Goal: Find specific page/section: Find specific page/section

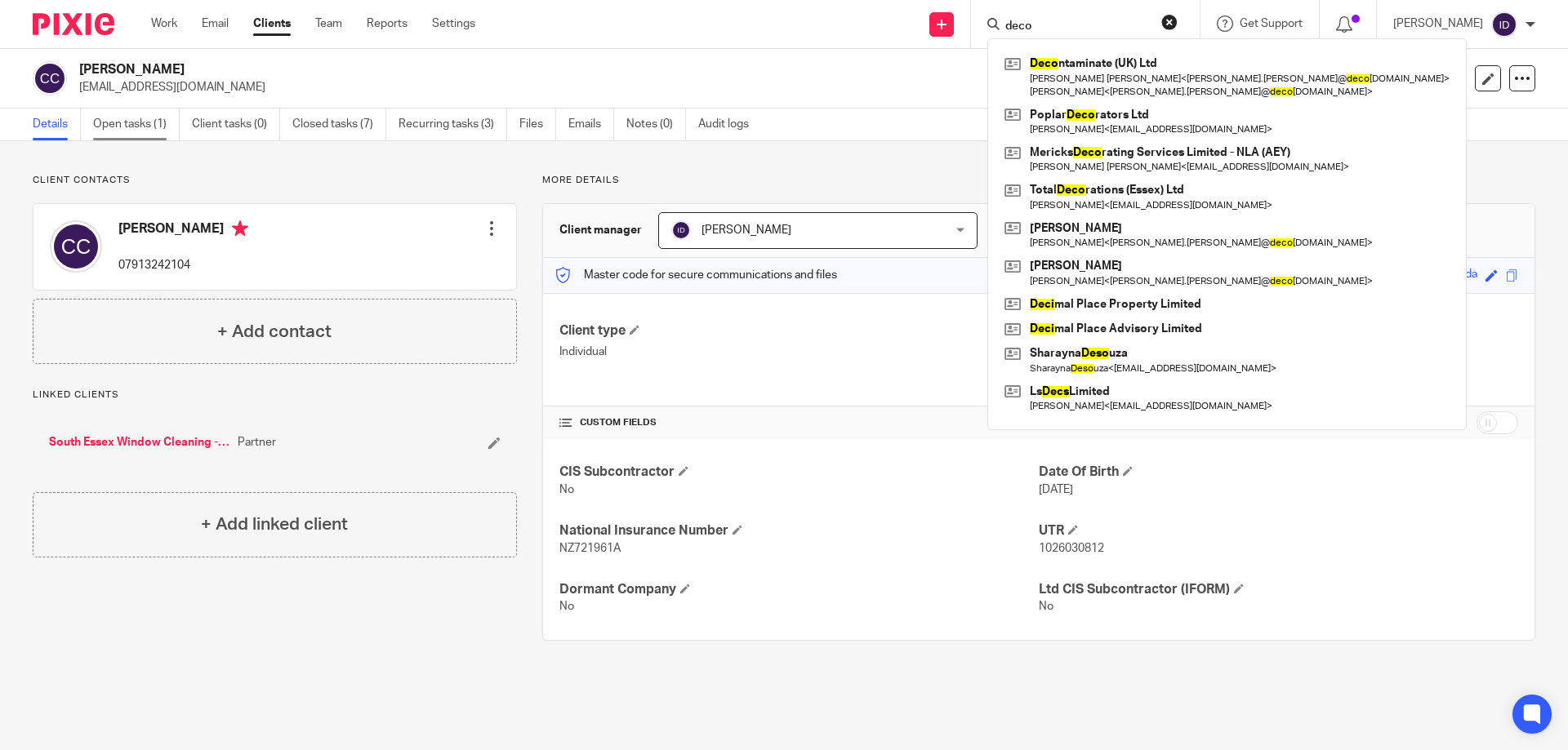
click at [119, 122] on link "Open tasks (1)" at bounding box center [137, 124] width 87 height 31
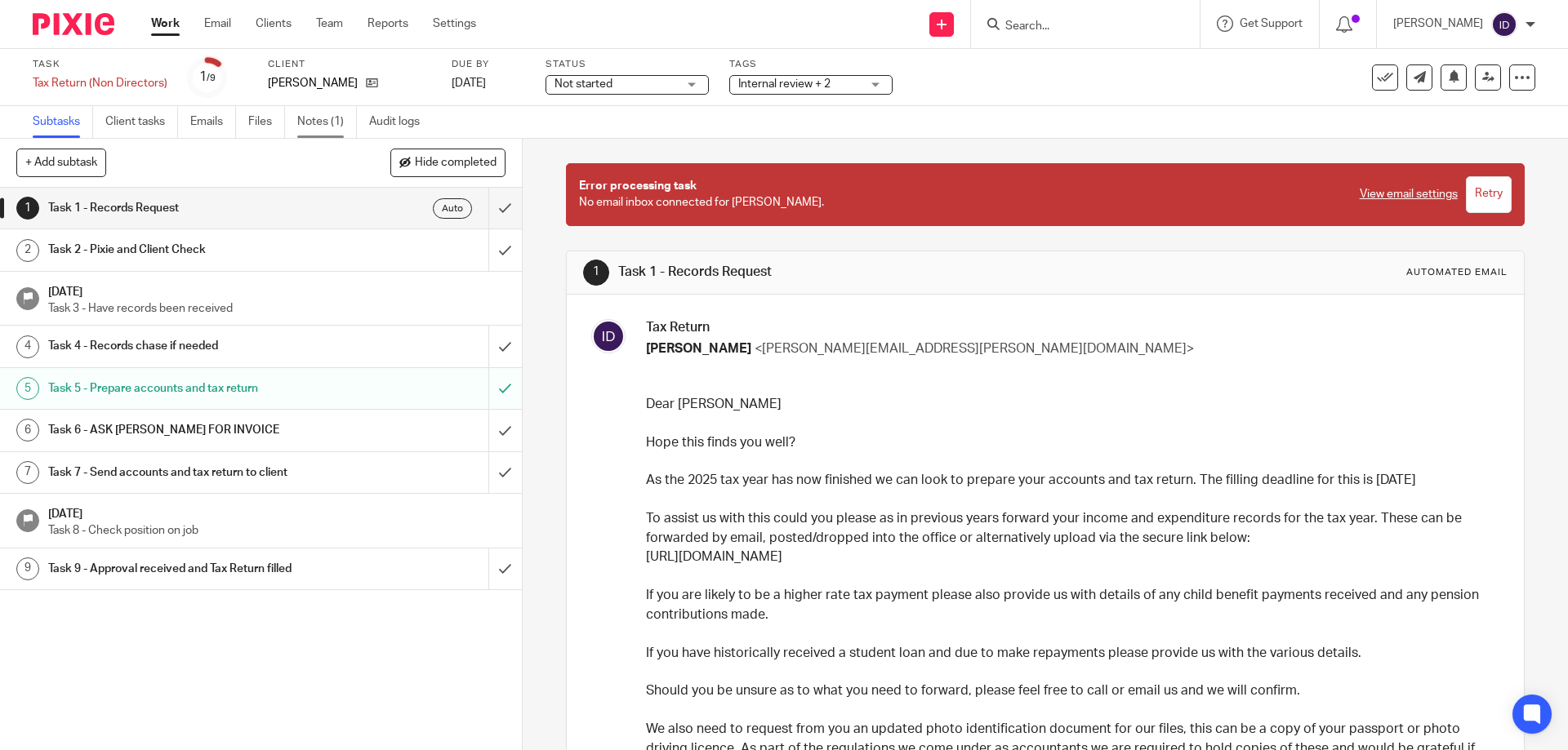
click at [311, 115] on link "Notes (1)" at bounding box center [327, 122] width 60 height 31
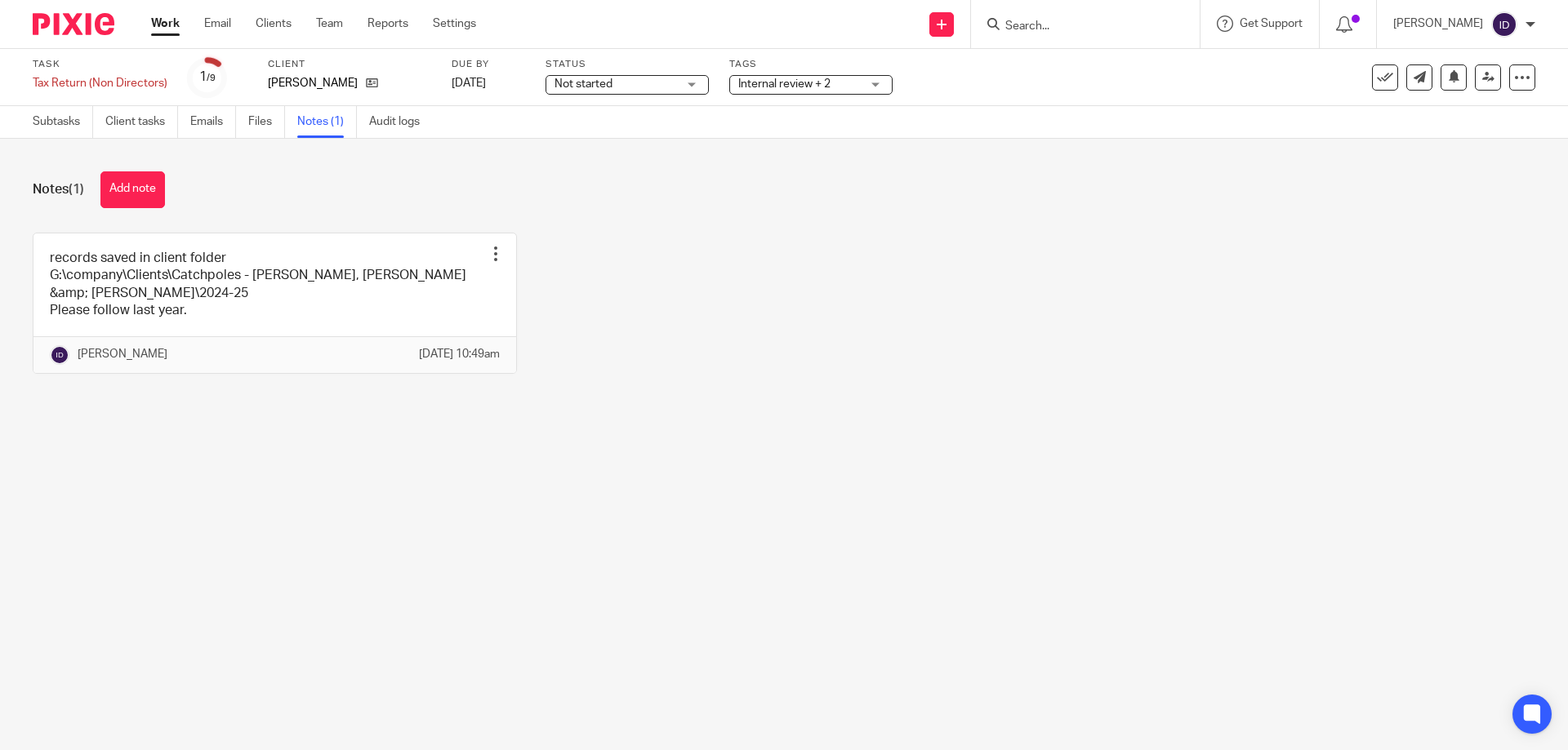
click at [254, 475] on main "Task Tax Return (Non Directors) Save Tax Return (Non Directors) 1 /9 Client Cha…" at bounding box center [784, 375] width 1568 height 750
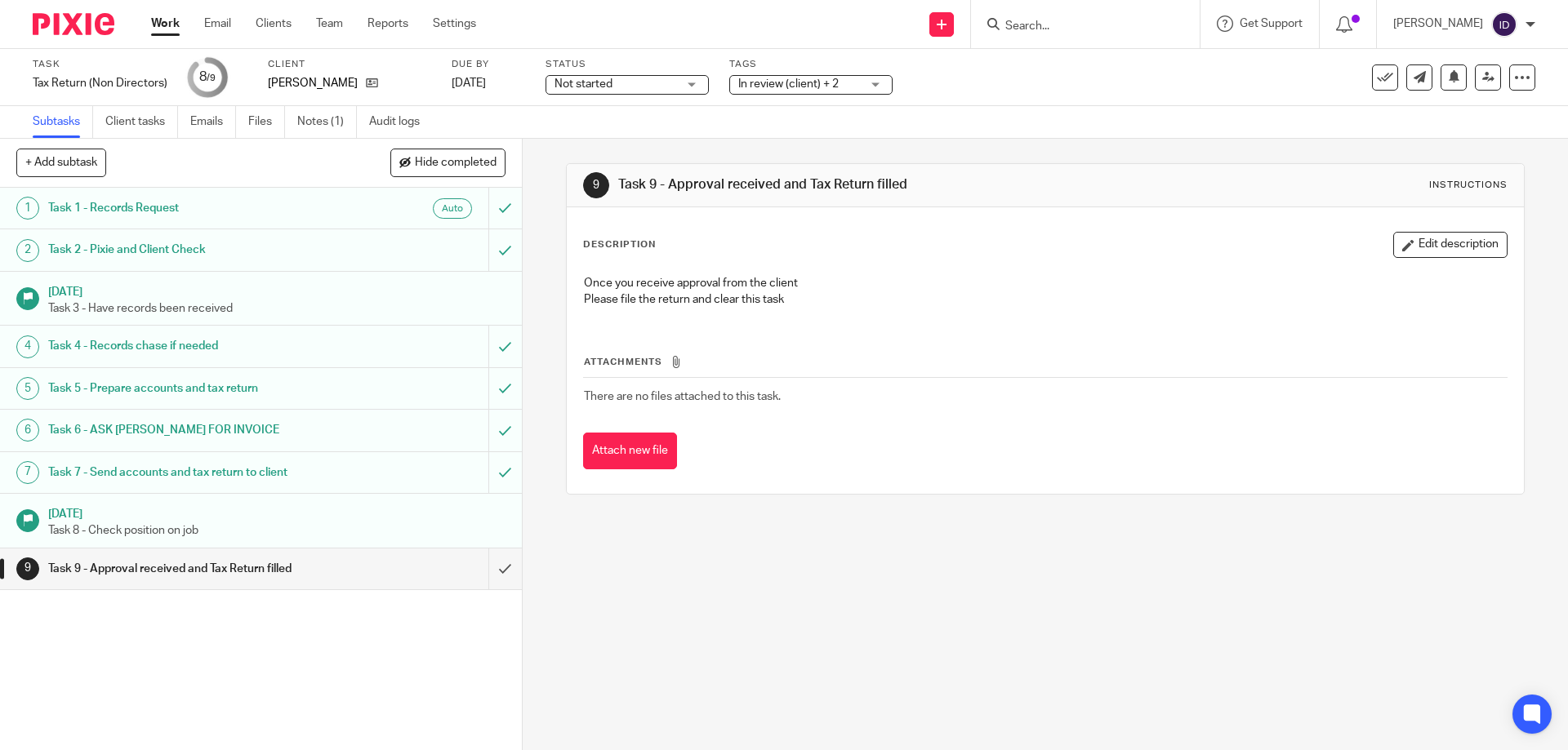
click at [1065, 27] on input "Search" at bounding box center [1077, 27] width 147 height 15
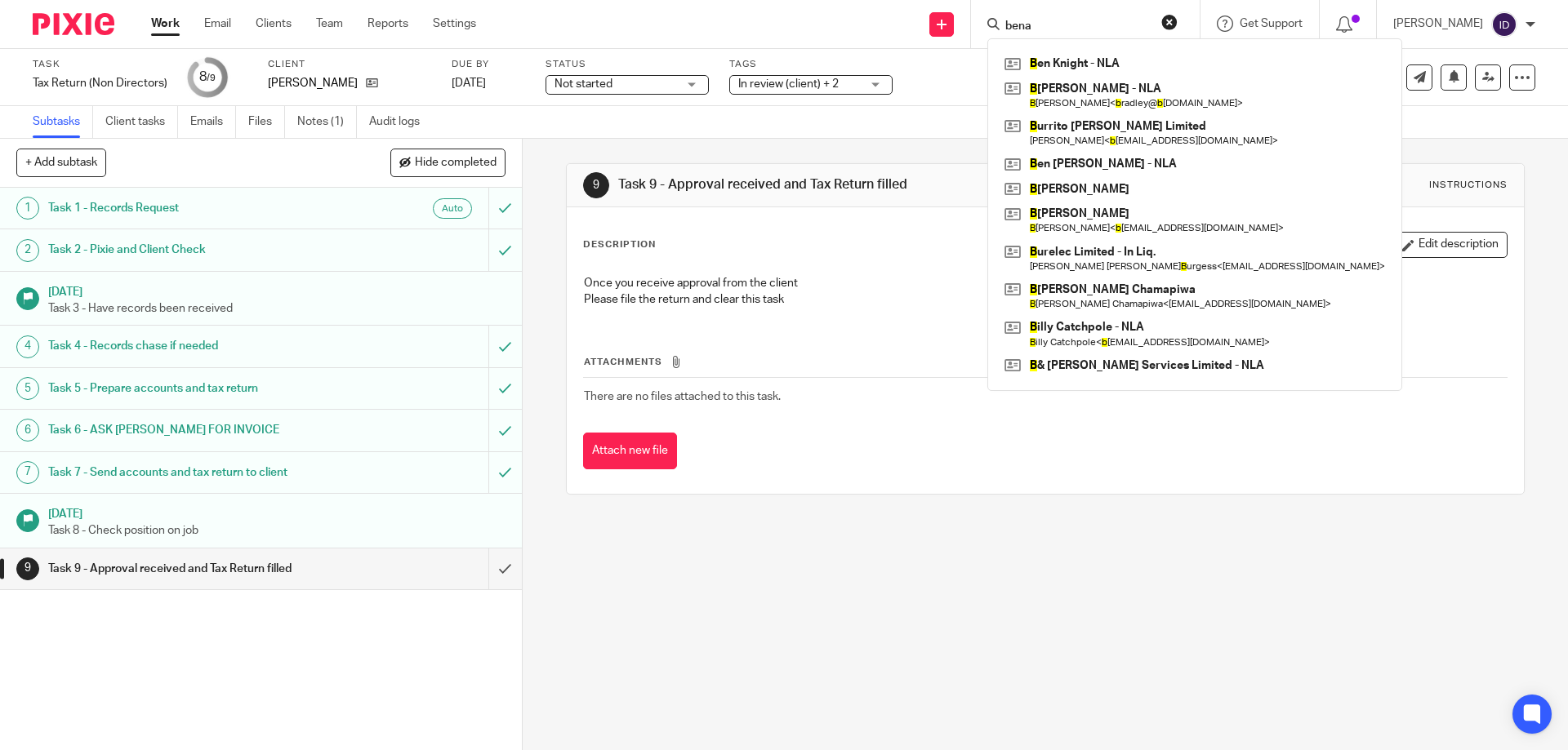
click button "submit" at bounding box center [0, 0] width 0 height 0
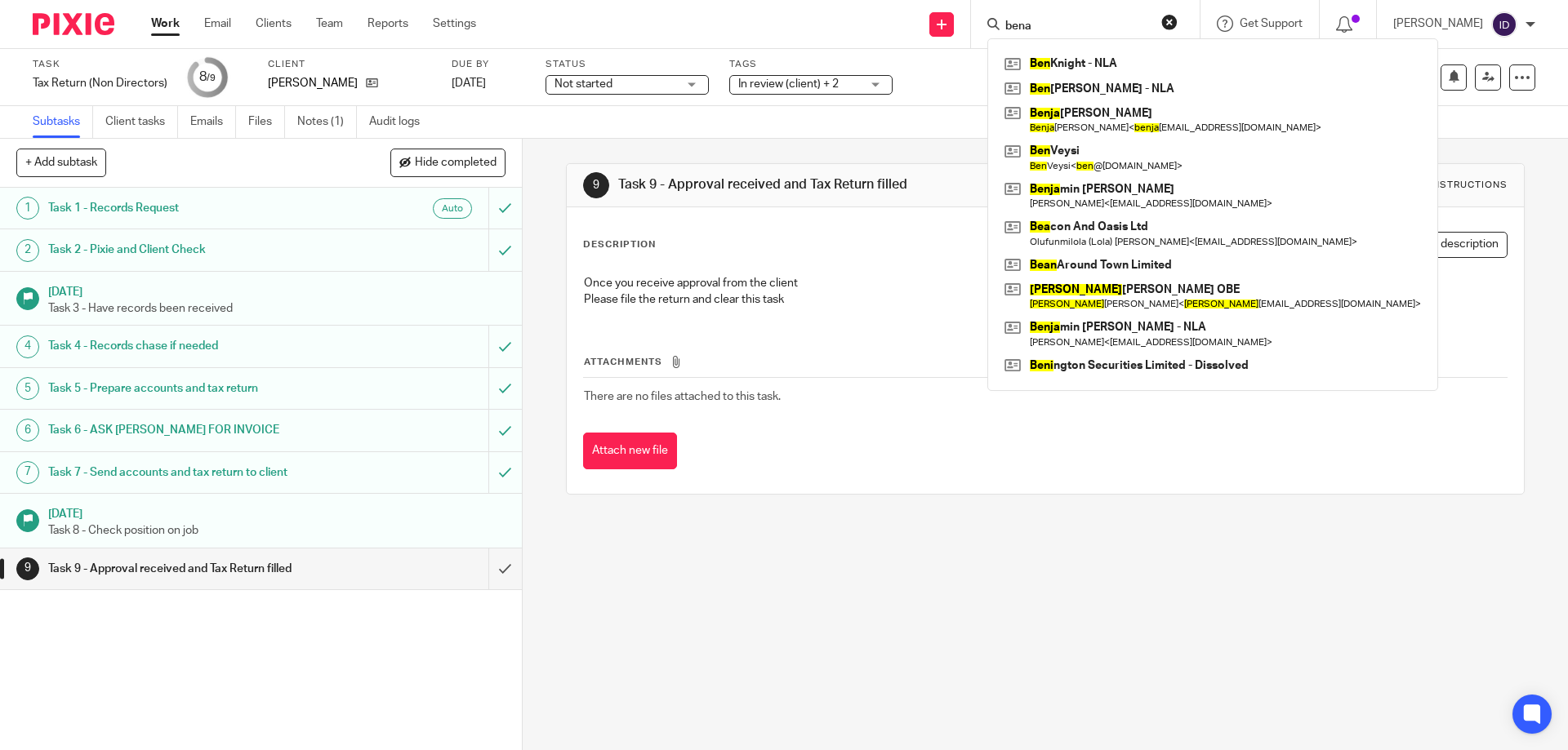
click at [1110, 30] on input "bena" at bounding box center [1077, 27] width 147 height 15
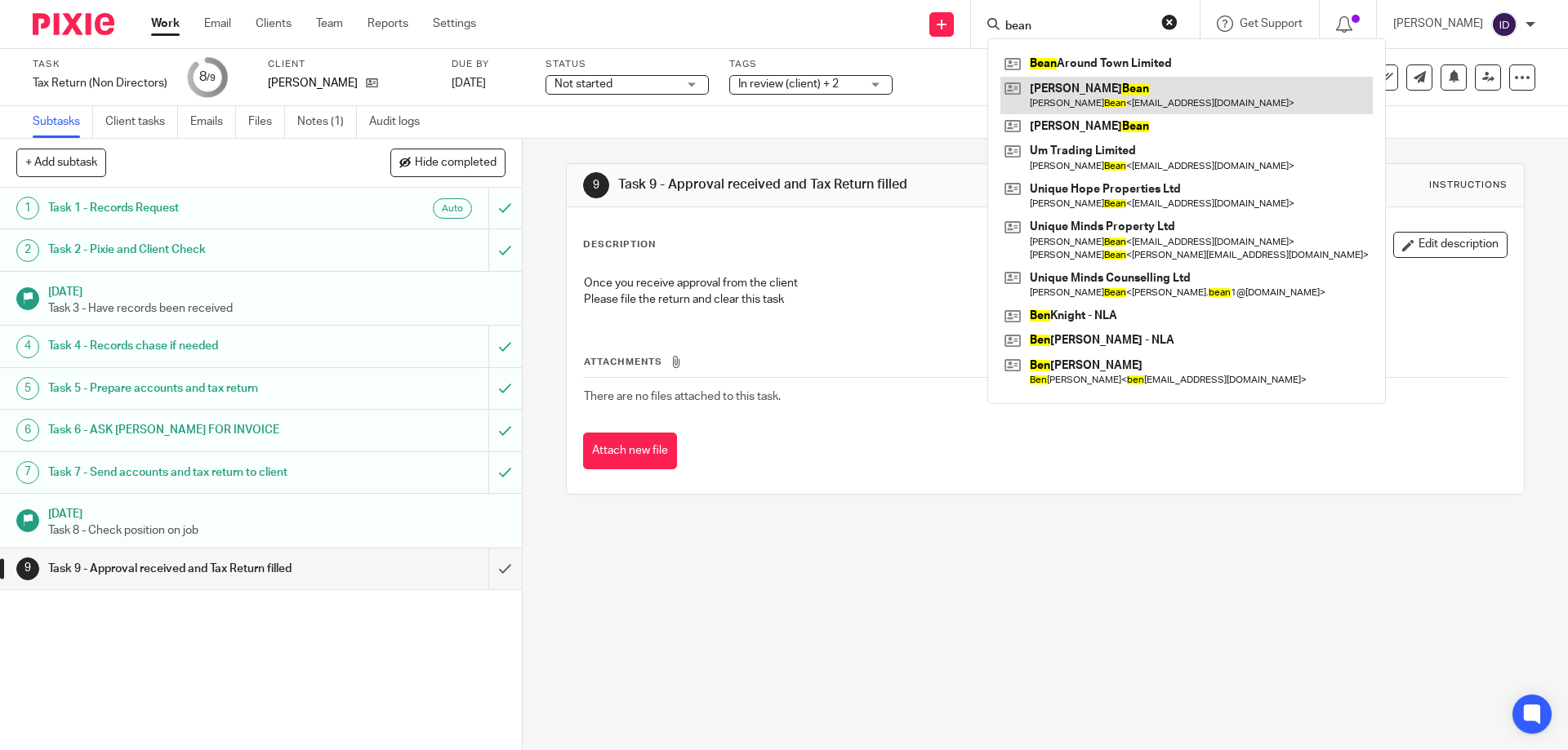
type input "bean"
click at [1078, 84] on link at bounding box center [1187, 95] width 372 height 37
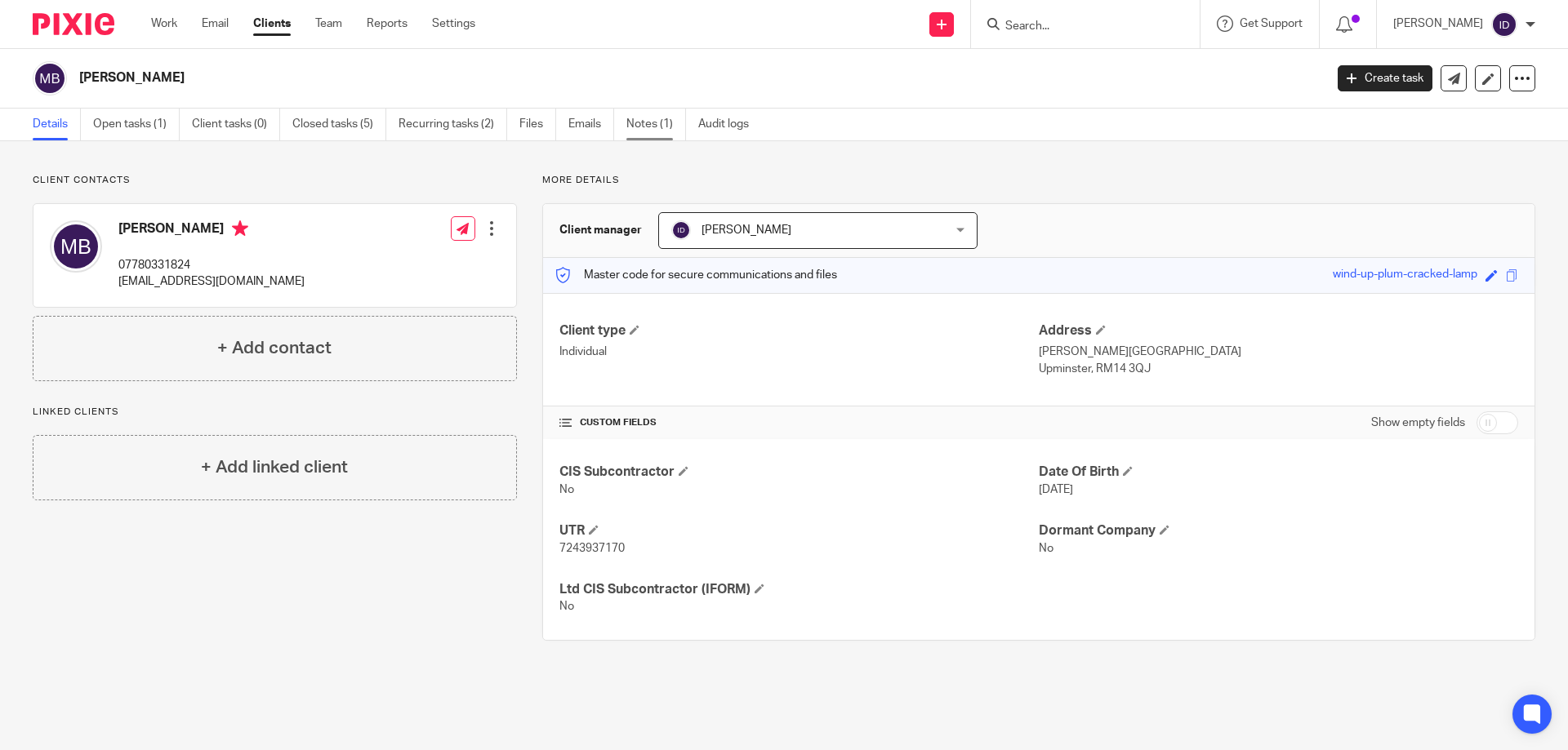
click at [632, 127] on link "Notes (1)" at bounding box center [656, 124] width 60 height 31
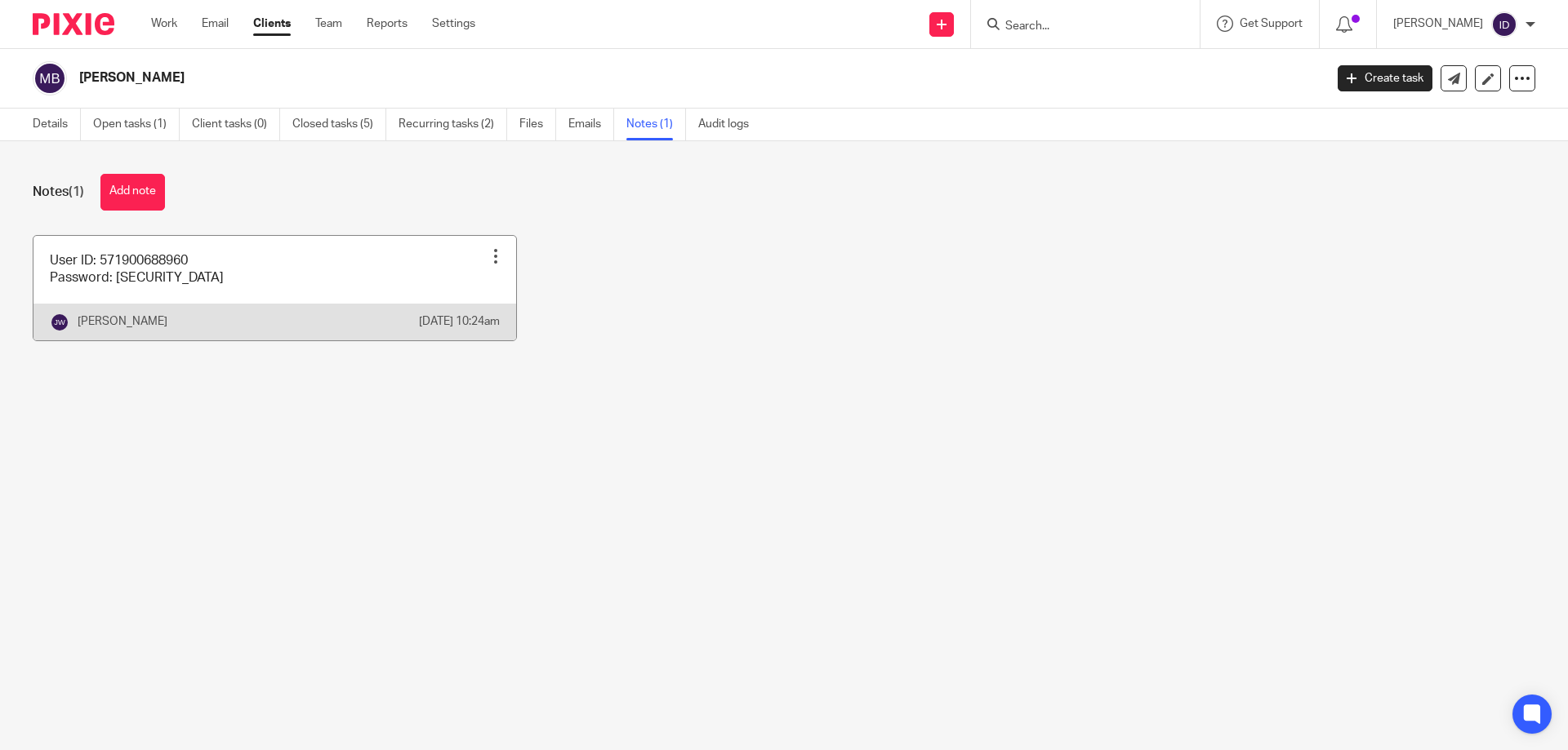
click at [233, 289] on link at bounding box center [274, 288] width 482 height 104
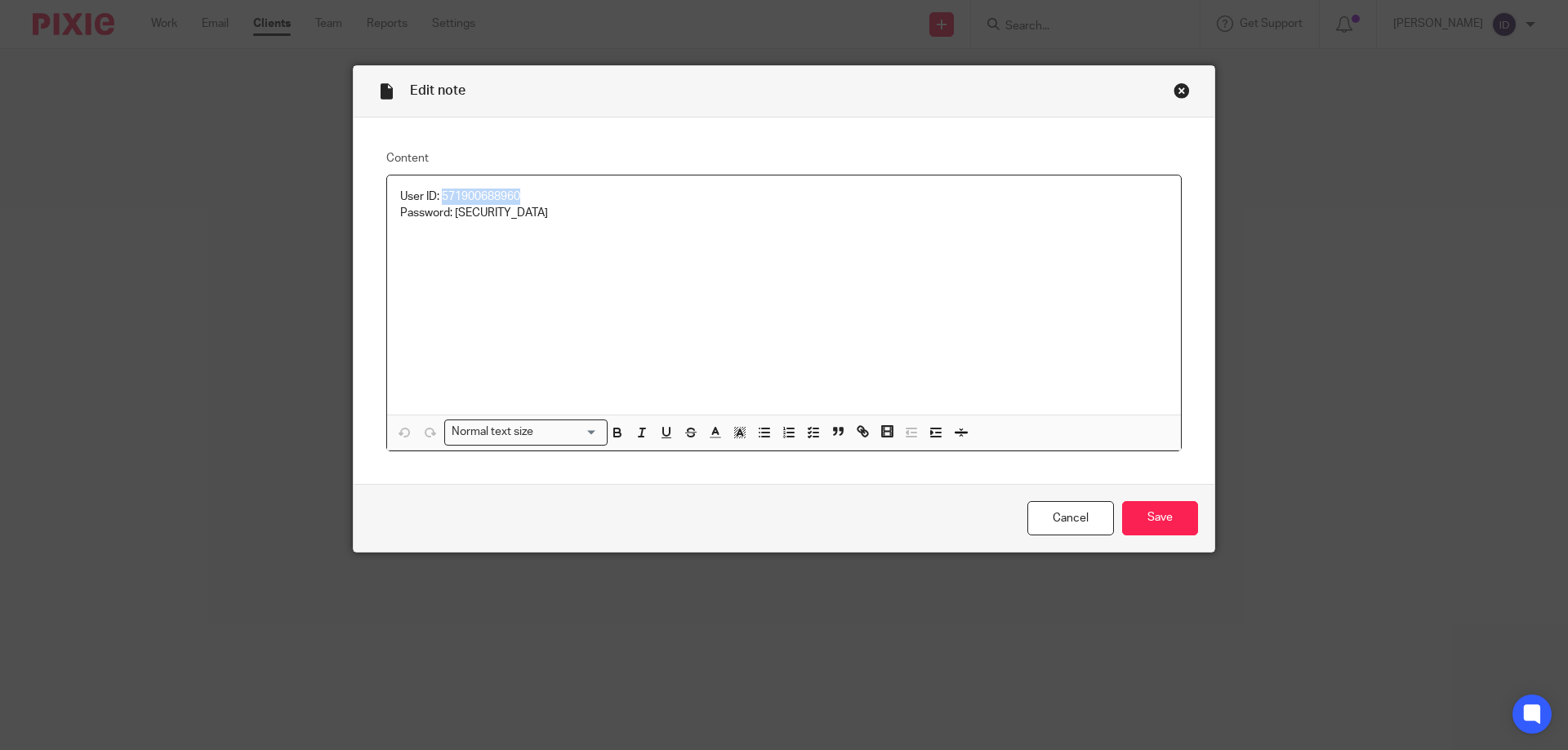
drag, startPoint x: 440, startPoint y: 192, endPoint x: 516, endPoint y: 190, distance: 76.0
click at [516, 190] on p "User ID: 571900688960" at bounding box center [784, 197] width 768 height 17
copy p "571900688960"
drag, startPoint x: 450, startPoint y: 208, endPoint x: 502, endPoint y: 208, distance: 52.0
click at [502, 208] on p "Password: [SECURITY_DATA]" at bounding box center [784, 213] width 768 height 17
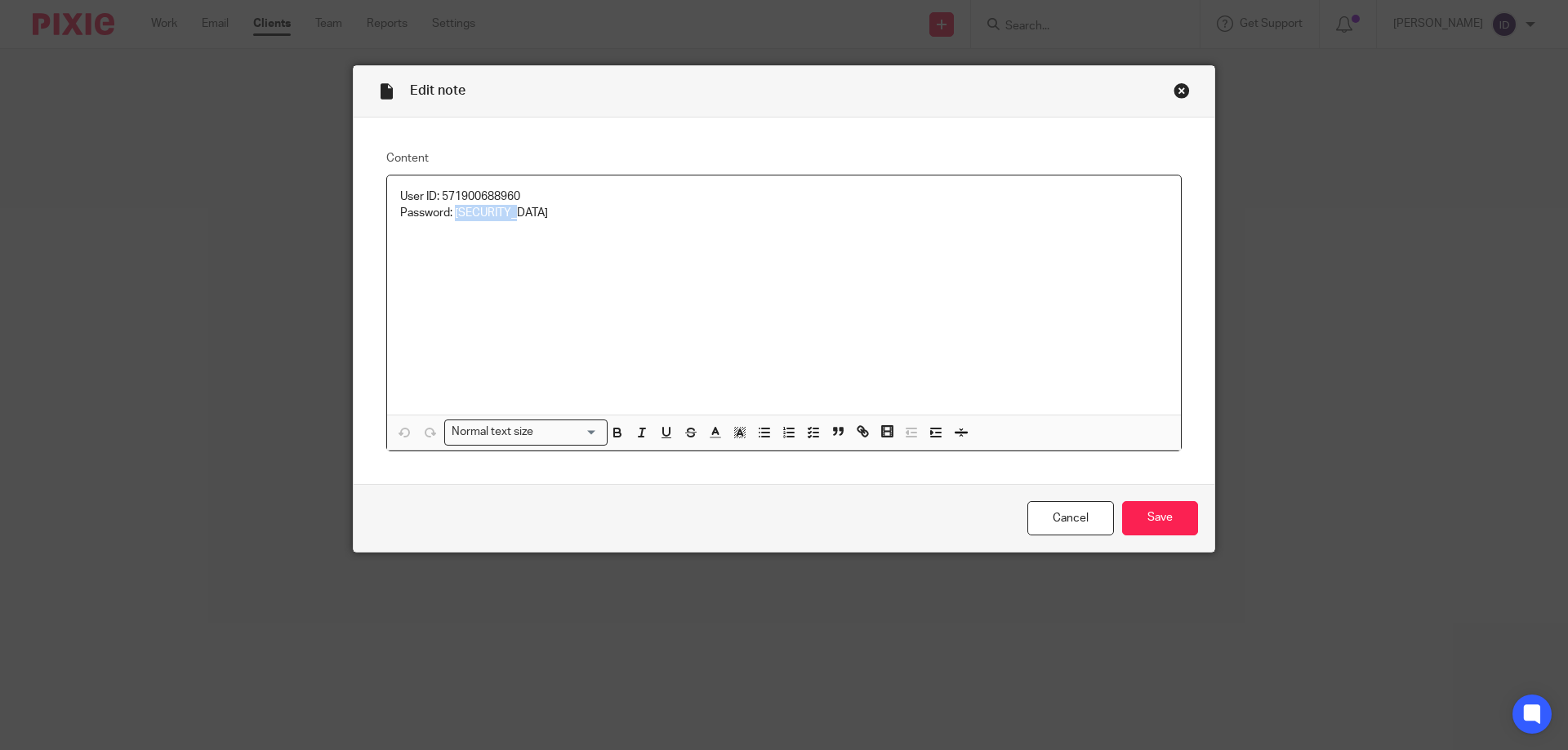
copy p "Alfie1710!"
drag, startPoint x: 698, startPoint y: 270, endPoint x: 949, endPoint y: 116, distance: 294.5
click at [699, 270] on div "User ID: 571900688960 Password: Alfie1710!" at bounding box center [784, 294] width 794 height 239
click at [739, 224] on div "User ID: 571900688960 Password: Alfie1710!" at bounding box center [784, 294] width 794 height 239
click at [1175, 518] on input "Save" at bounding box center [1160, 518] width 76 height 35
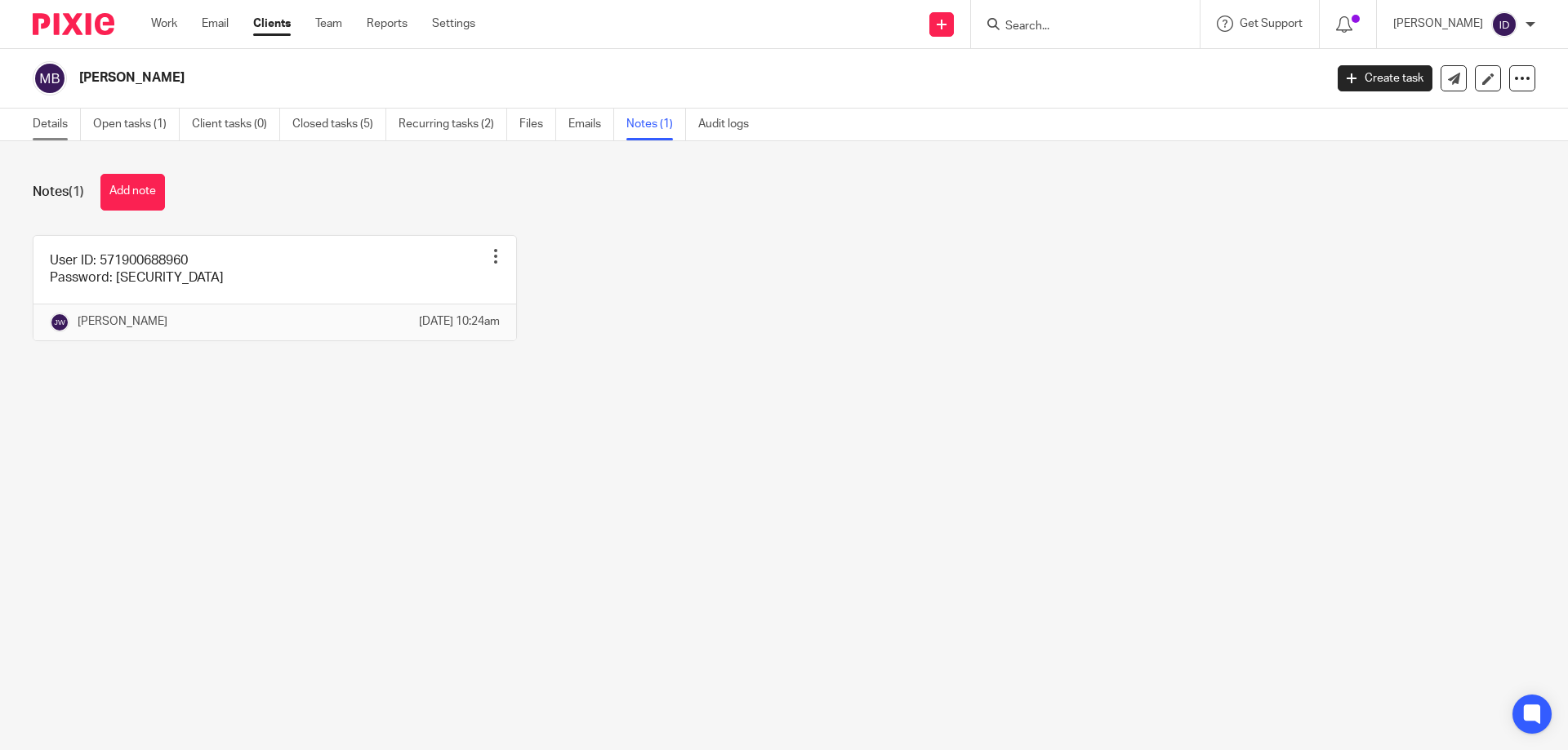
click at [47, 121] on link "Details" at bounding box center [56, 124] width 48 height 31
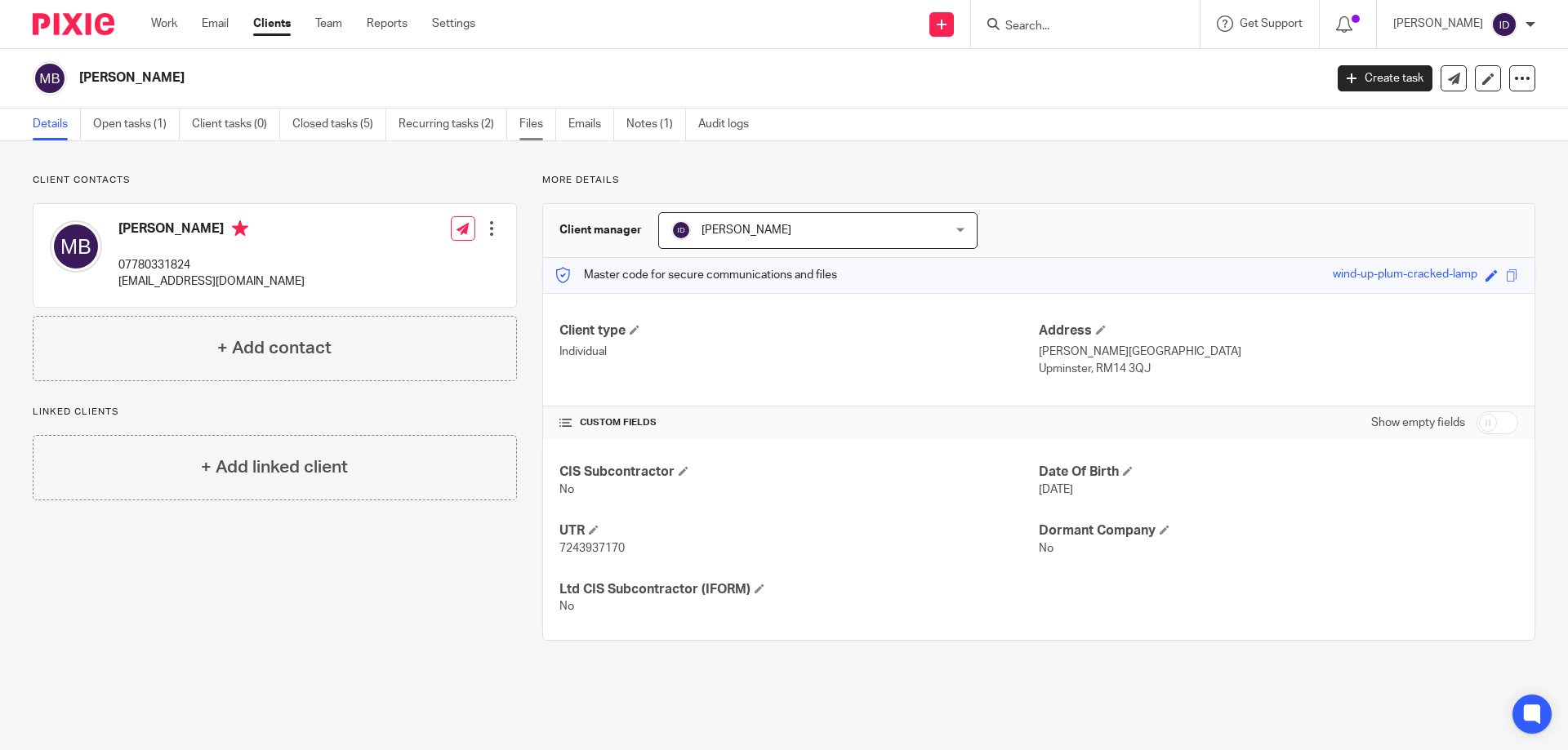
click at [534, 127] on link "Files" at bounding box center [538, 124] width 36 height 31
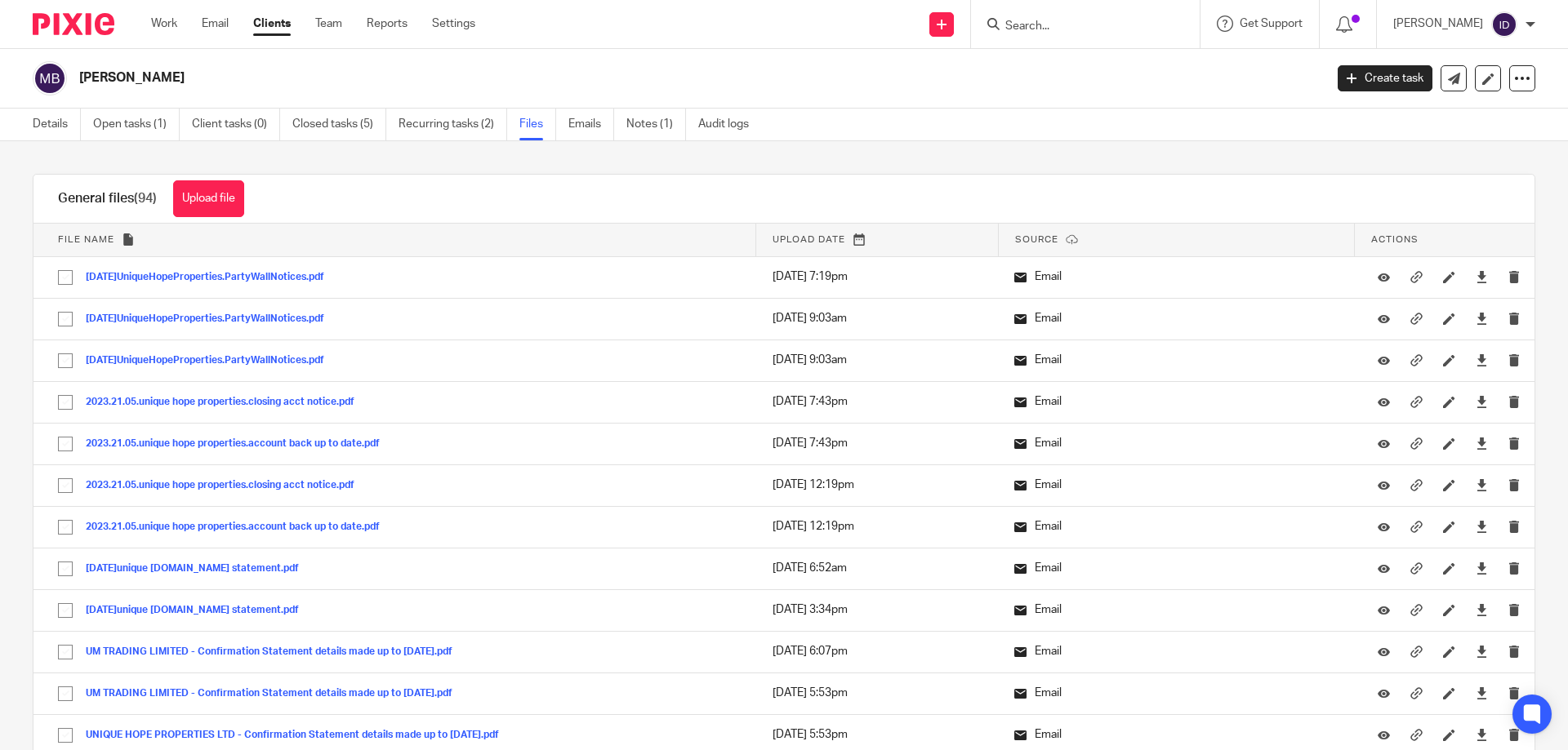
drag, startPoint x: 1134, startPoint y: 9, endPoint x: 538, endPoint y: 167, distance: 616.6
click at [538, 167] on div "Upload file Drag & Drop your files, or click here Files uploading... General fi…" at bounding box center [784, 446] width 1568 height 609
